Goal: Find specific fact: Find specific fact

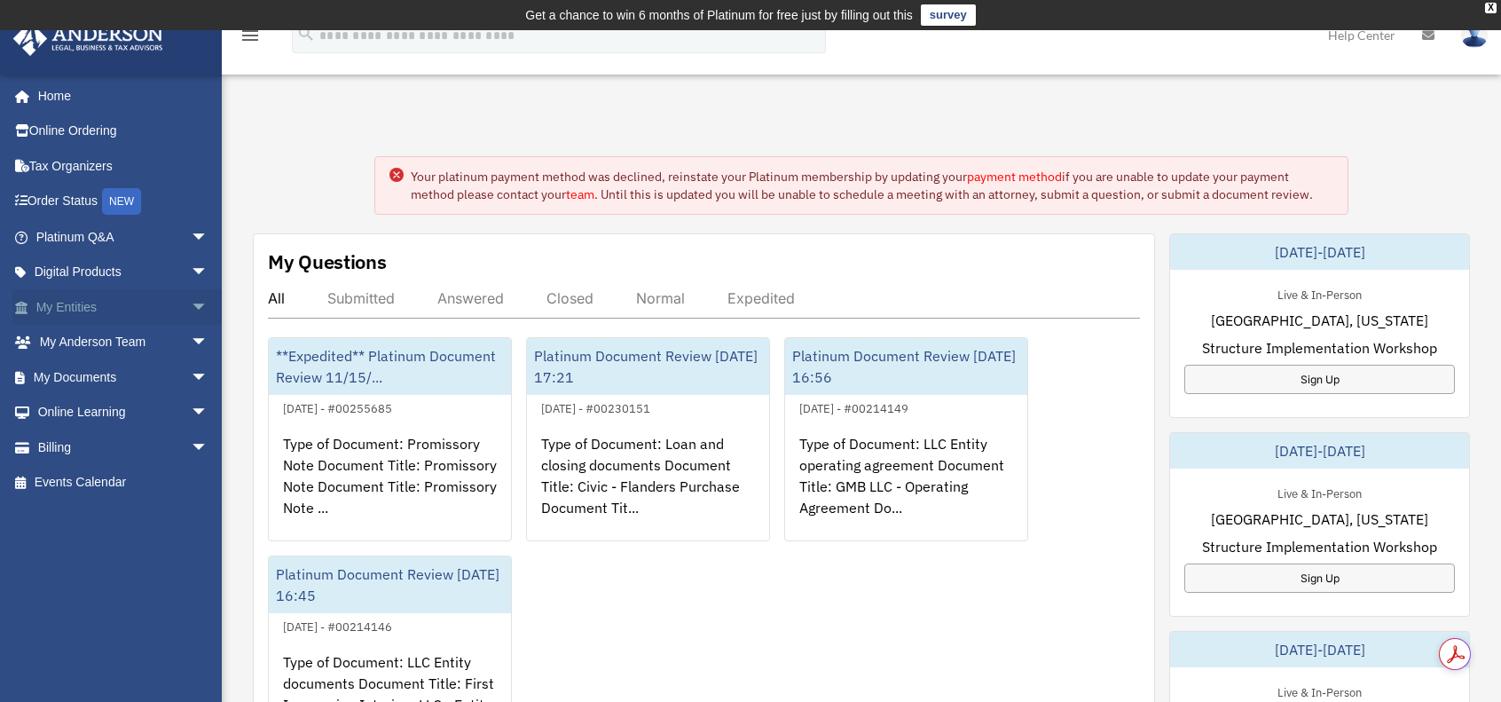
click at [161, 306] on link "My Entities arrow_drop_down" at bounding box center [123, 306] width 223 height 35
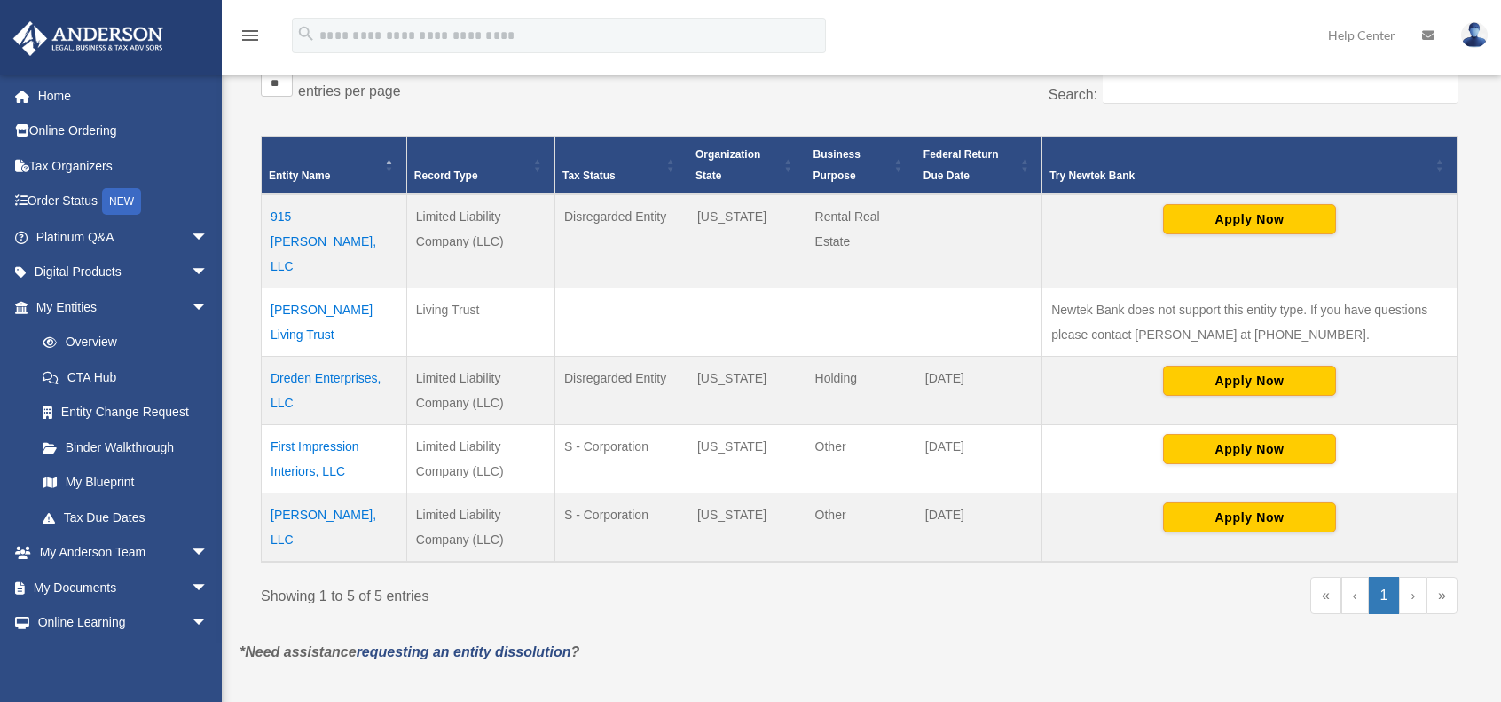
scroll to position [355, 0]
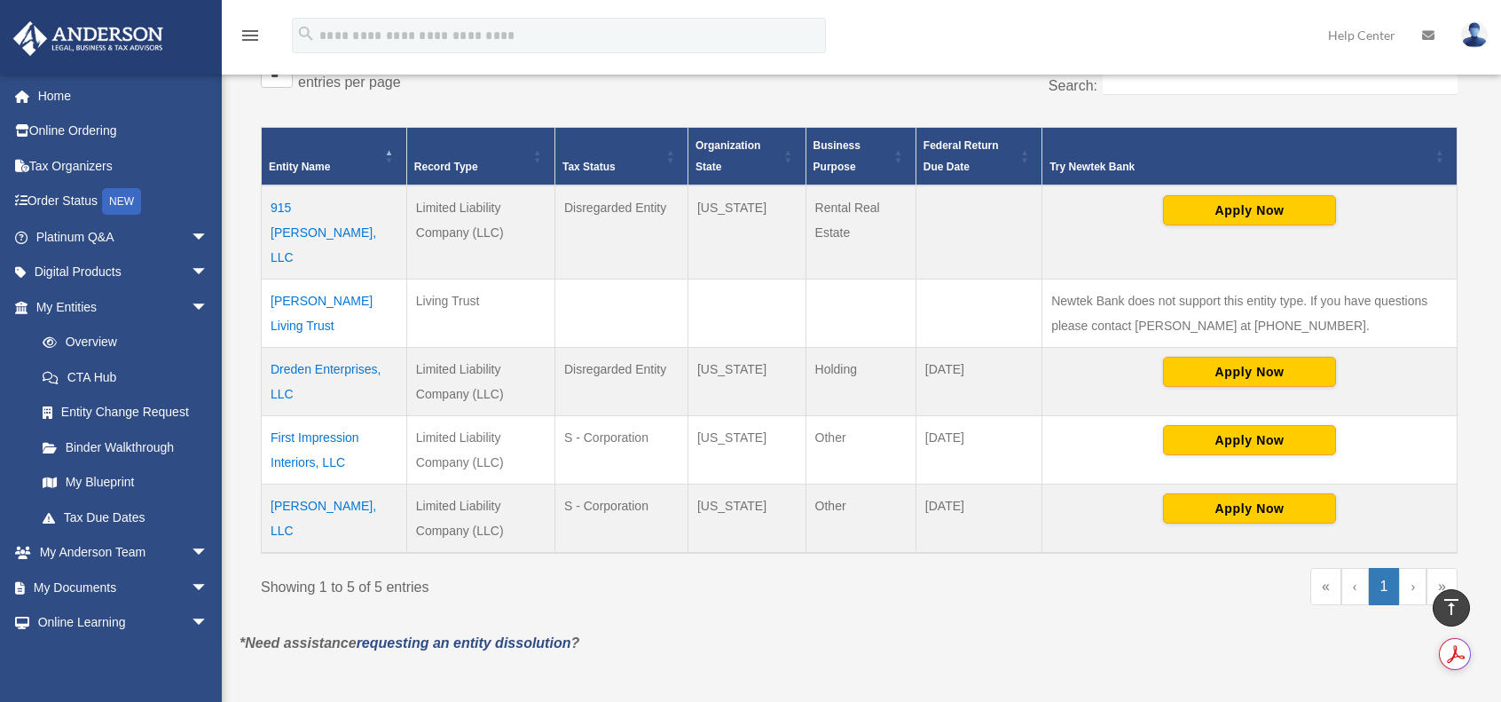
click at [357, 484] on td "[PERSON_NAME], LLC" at bounding box center [335, 518] width 146 height 69
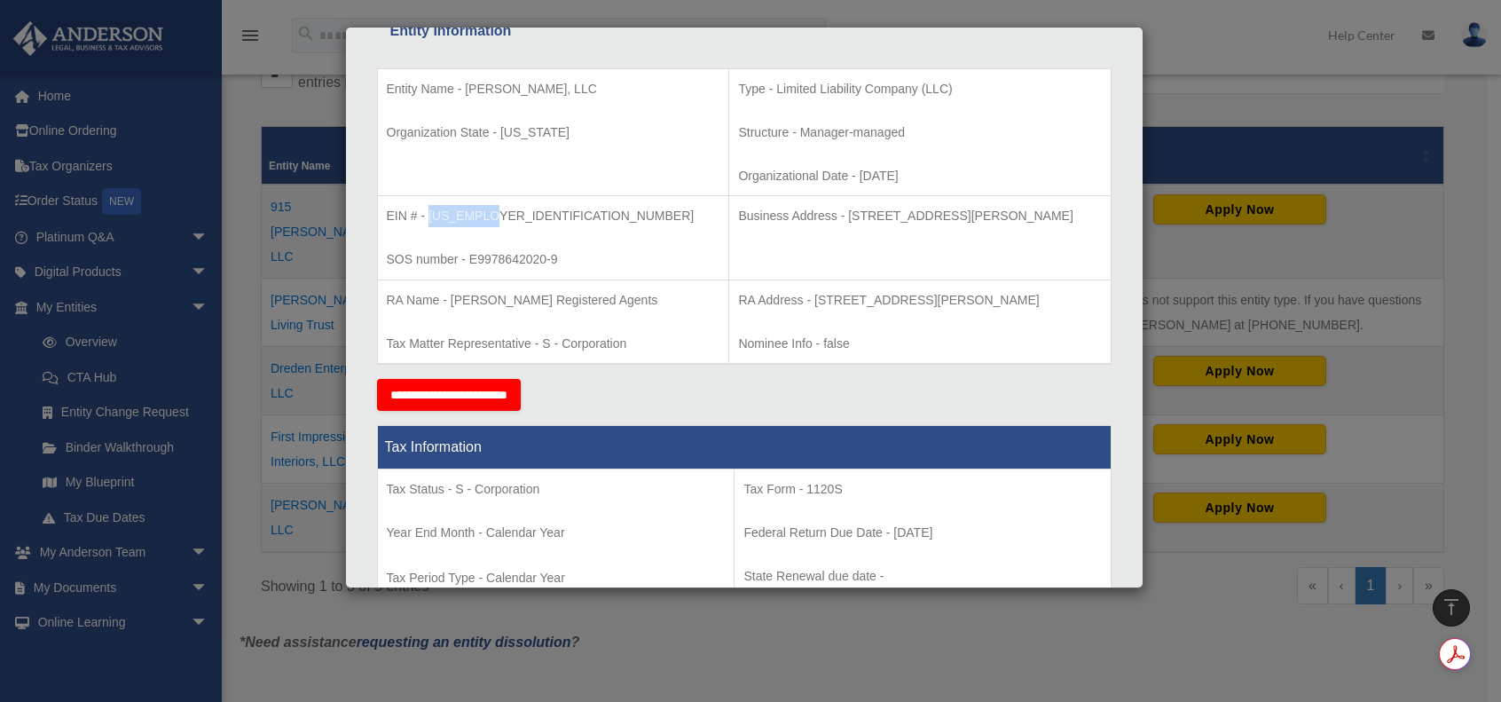
drag, startPoint x: 492, startPoint y: 210, endPoint x: 429, endPoint y: 211, distance: 63.0
click at [429, 211] on p "EIN # - [US_EMPLOYER_IDENTIFICATION_NUMBER]" at bounding box center [554, 216] width 334 height 22
copy p "853623352"
